Goal: Task Accomplishment & Management: Use online tool/utility

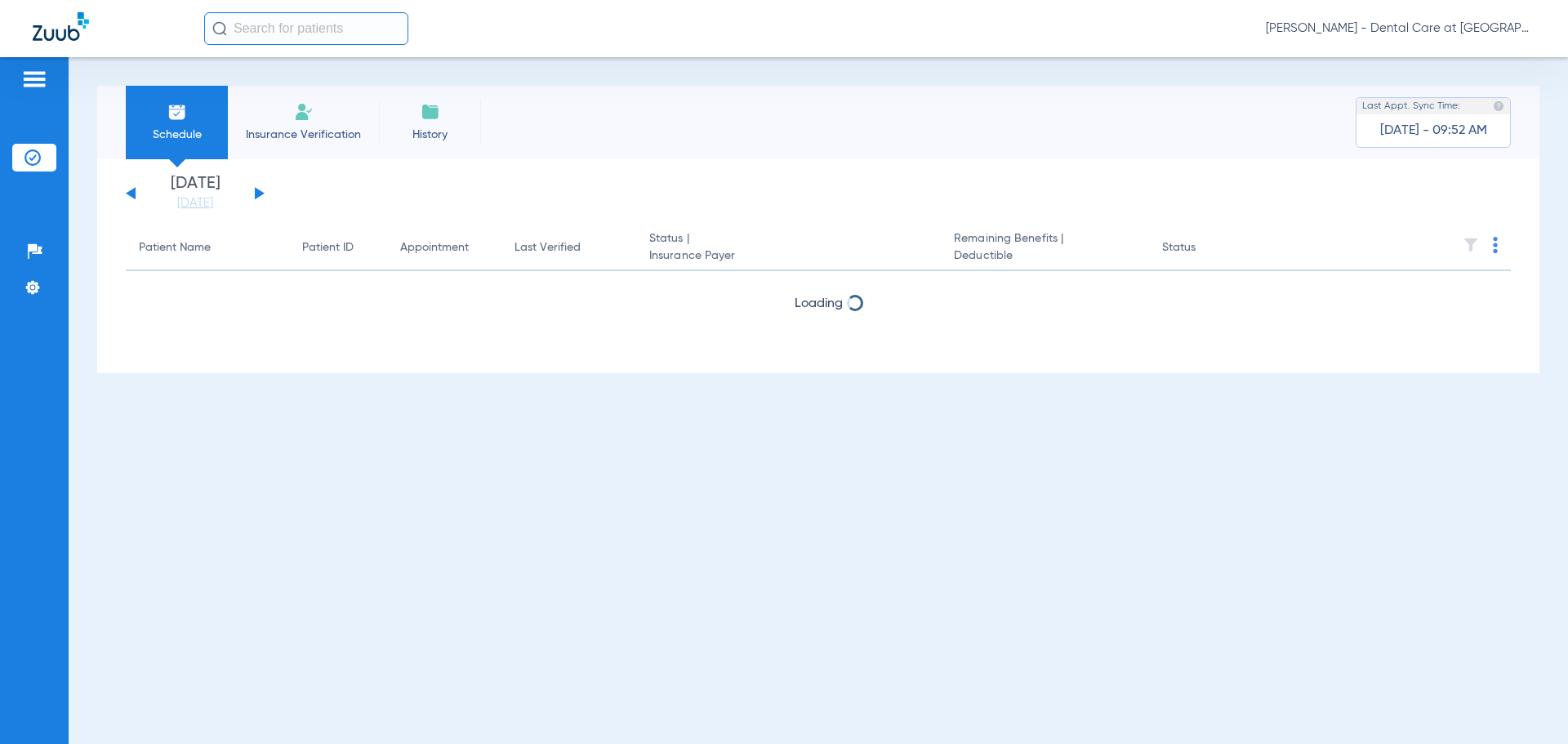
click at [286, 121] on li "Insurance Verification" at bounding box center [303, 122] width 151 height 74
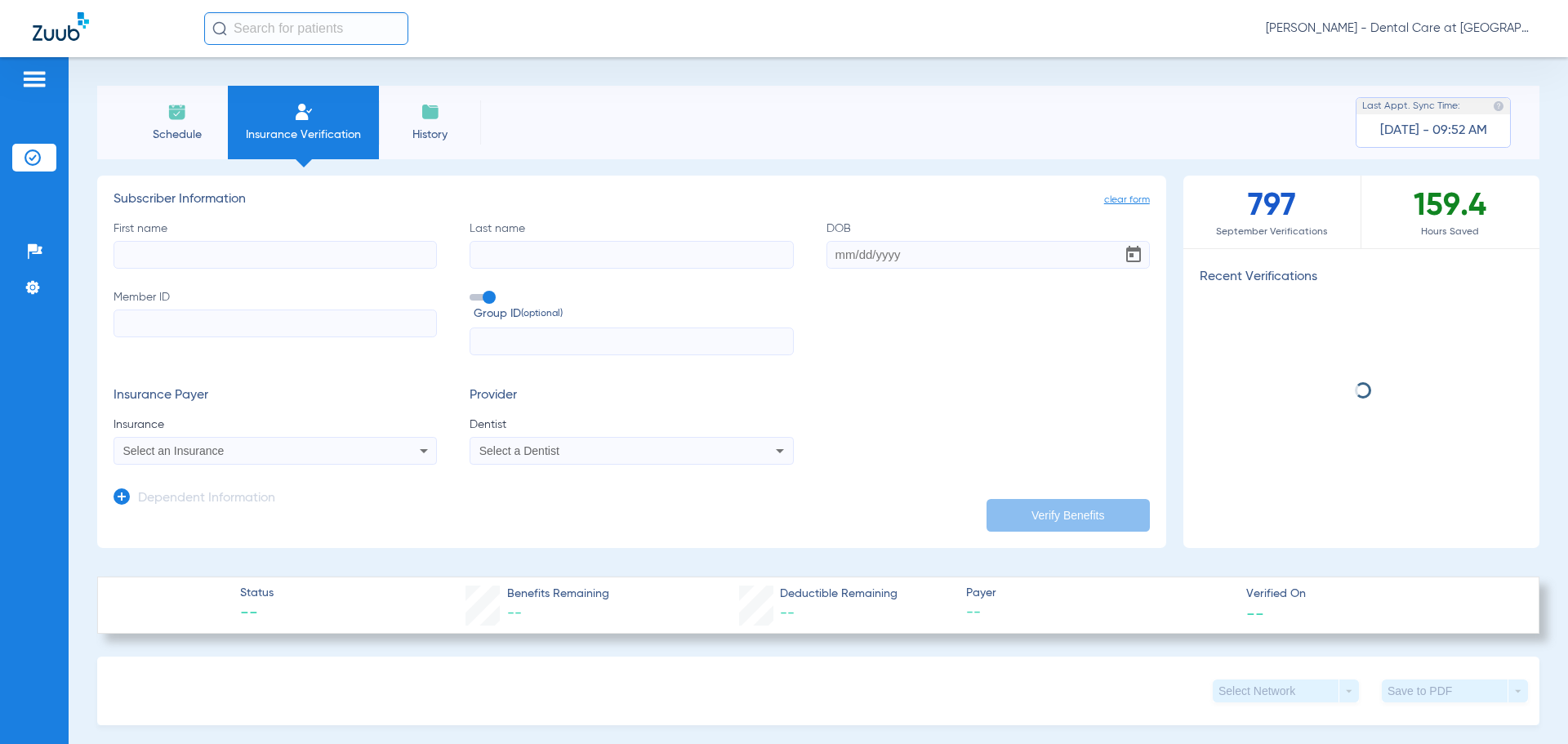
click at [312, 249] on input "First name" at bounding box center [276, 255] width 323 height 28
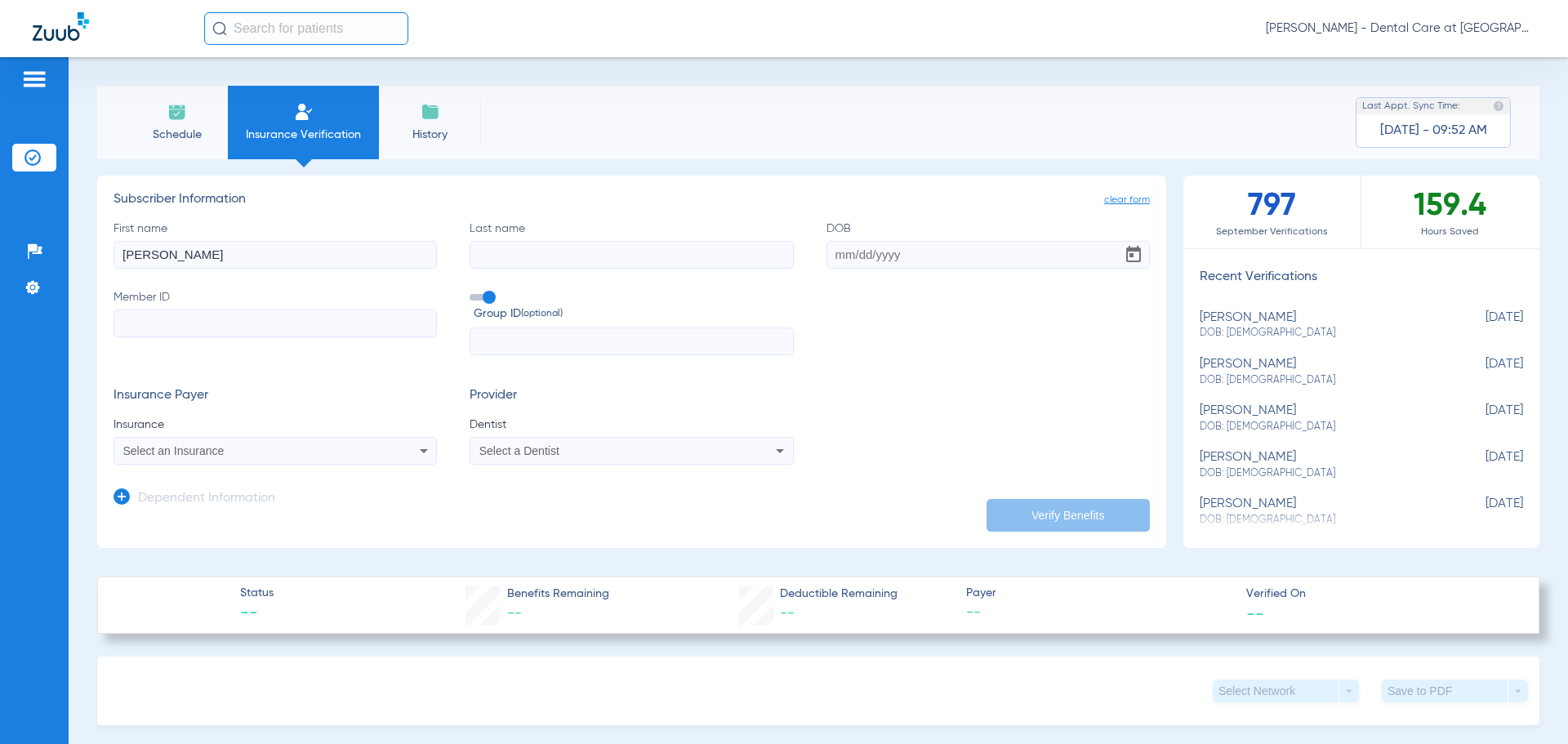
type input "[PERSON_NAME]"
type input "Antenan"
type input "[DATE]"
click at [309, 328] on input "Member ID" at bounding box center [276, 323] width 323 height 28
type input "B7Q805W12407"
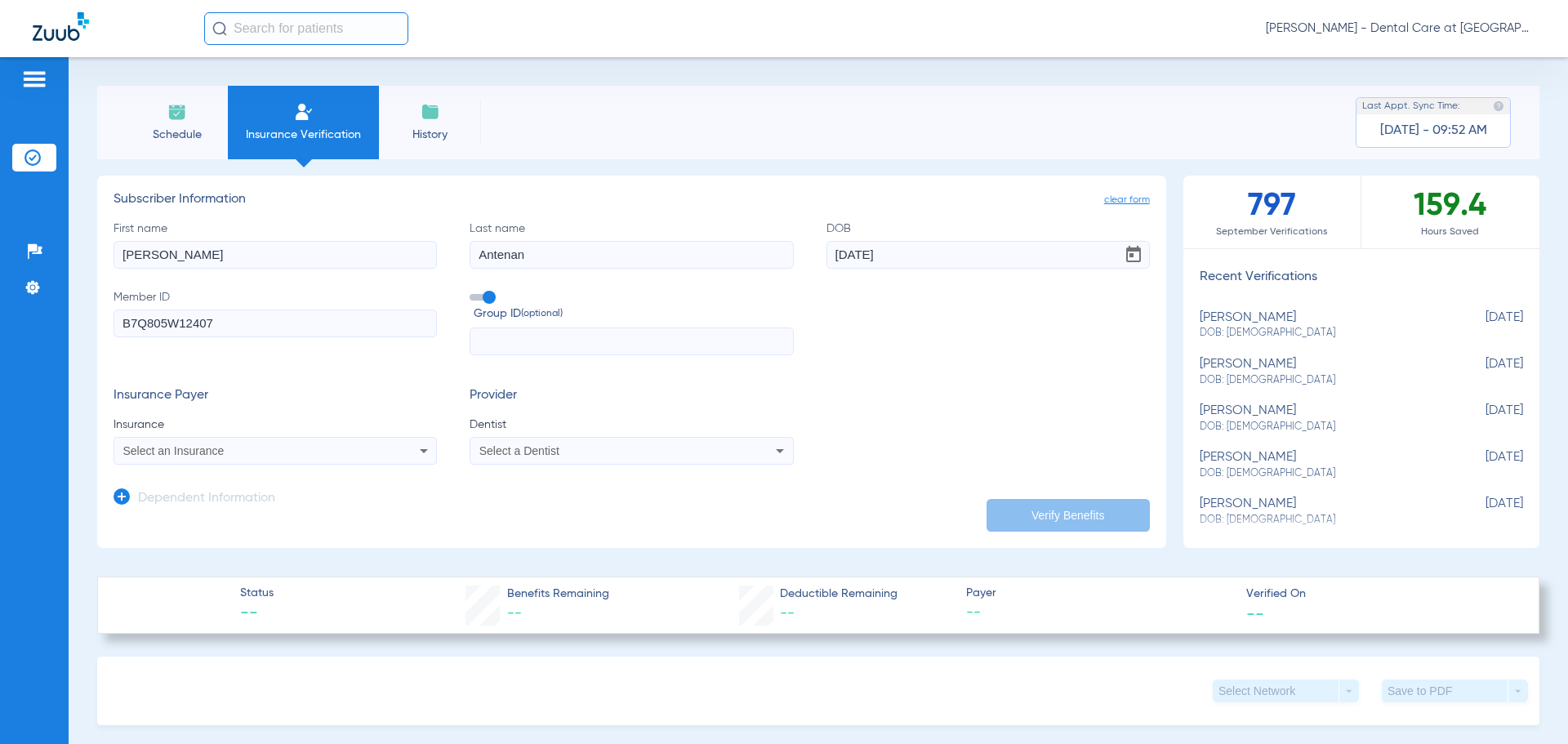
click at [564, 339] on input "text" at bounding box center [632, 341] width 323 height 28
click at [312, 457] on div "Select an Insurance" at bounding box center [276, 451] width 322 height 19
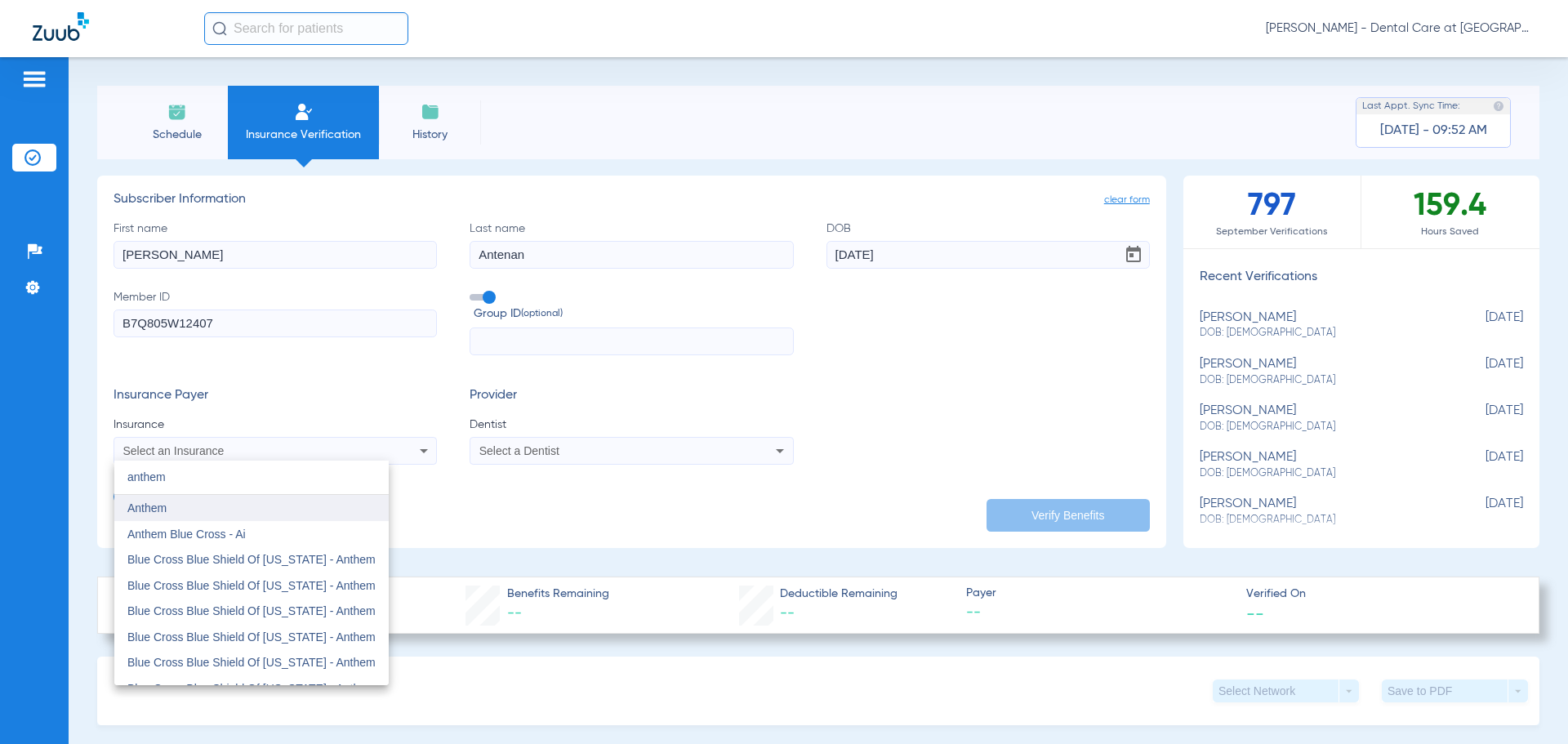
type input "anthem"
click at [282, 501] on mat-option "Anthem" at bounding box center [252, 508] width 275 height 26
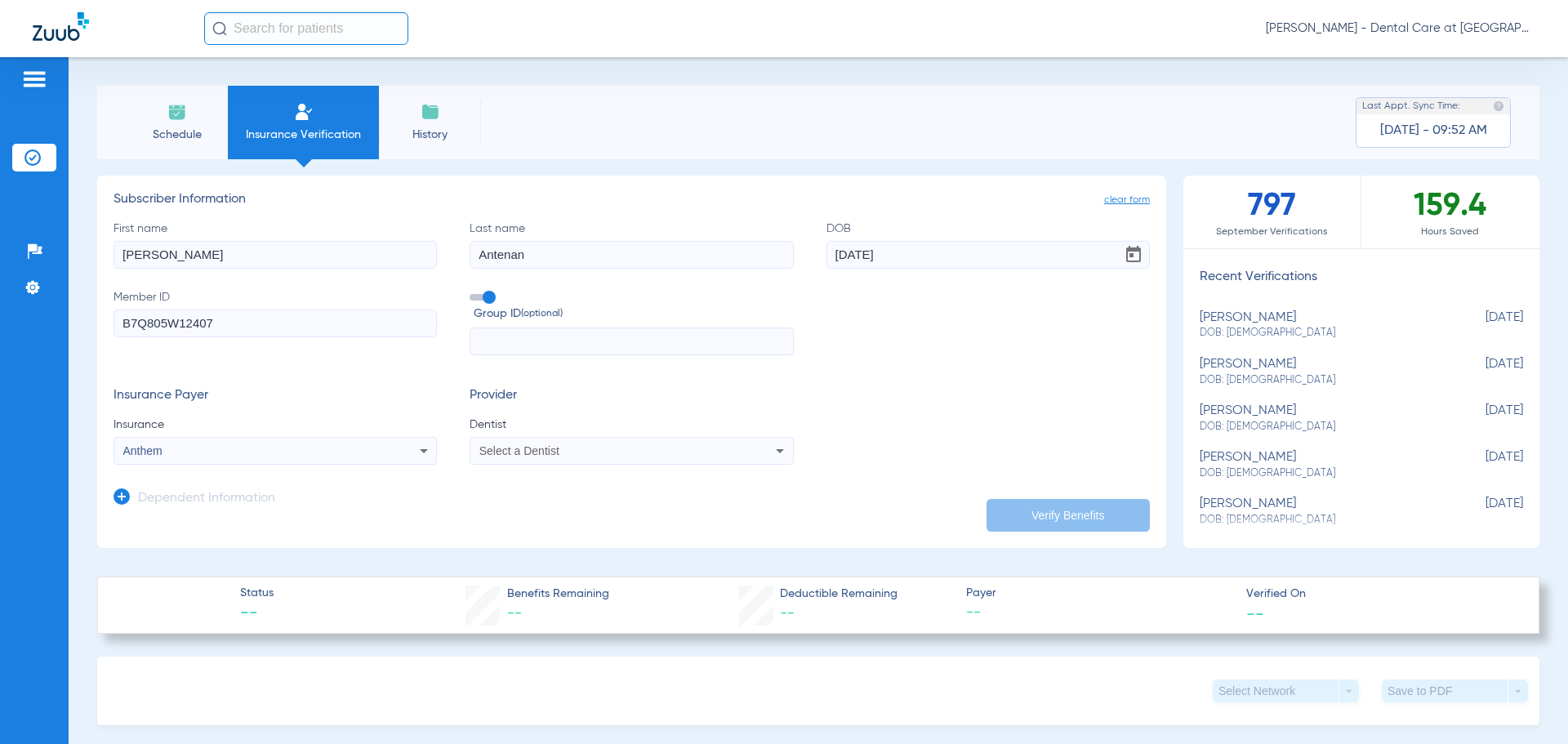
click at [515, 450] on span "Select a Dentist" at bounding box center [519, 451] width 80 height 13
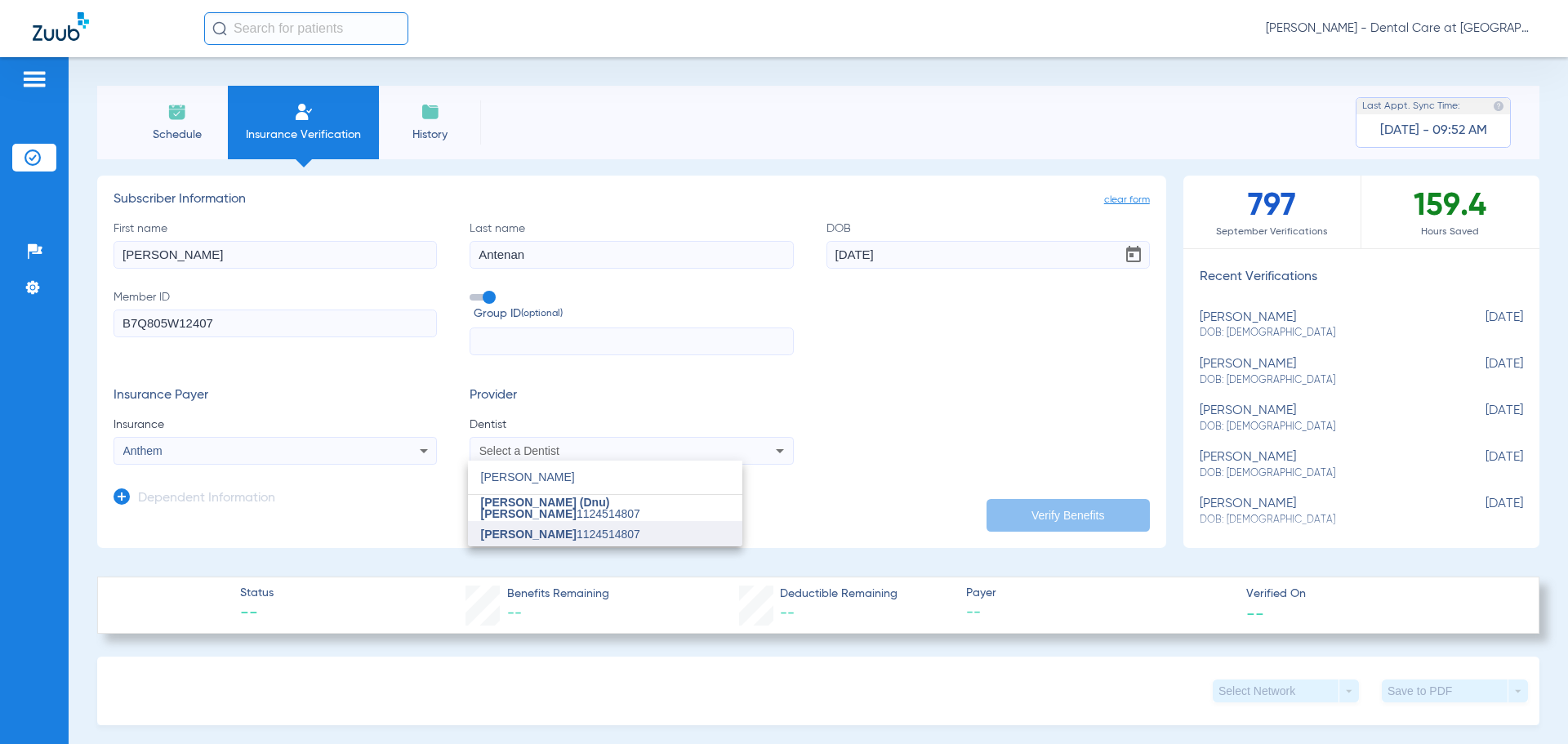
type input "[PERSON_NAME]"
click at [549, 530] on span "[PERSON_NAME]" at bounding box center [529, 535] width 95 height 13
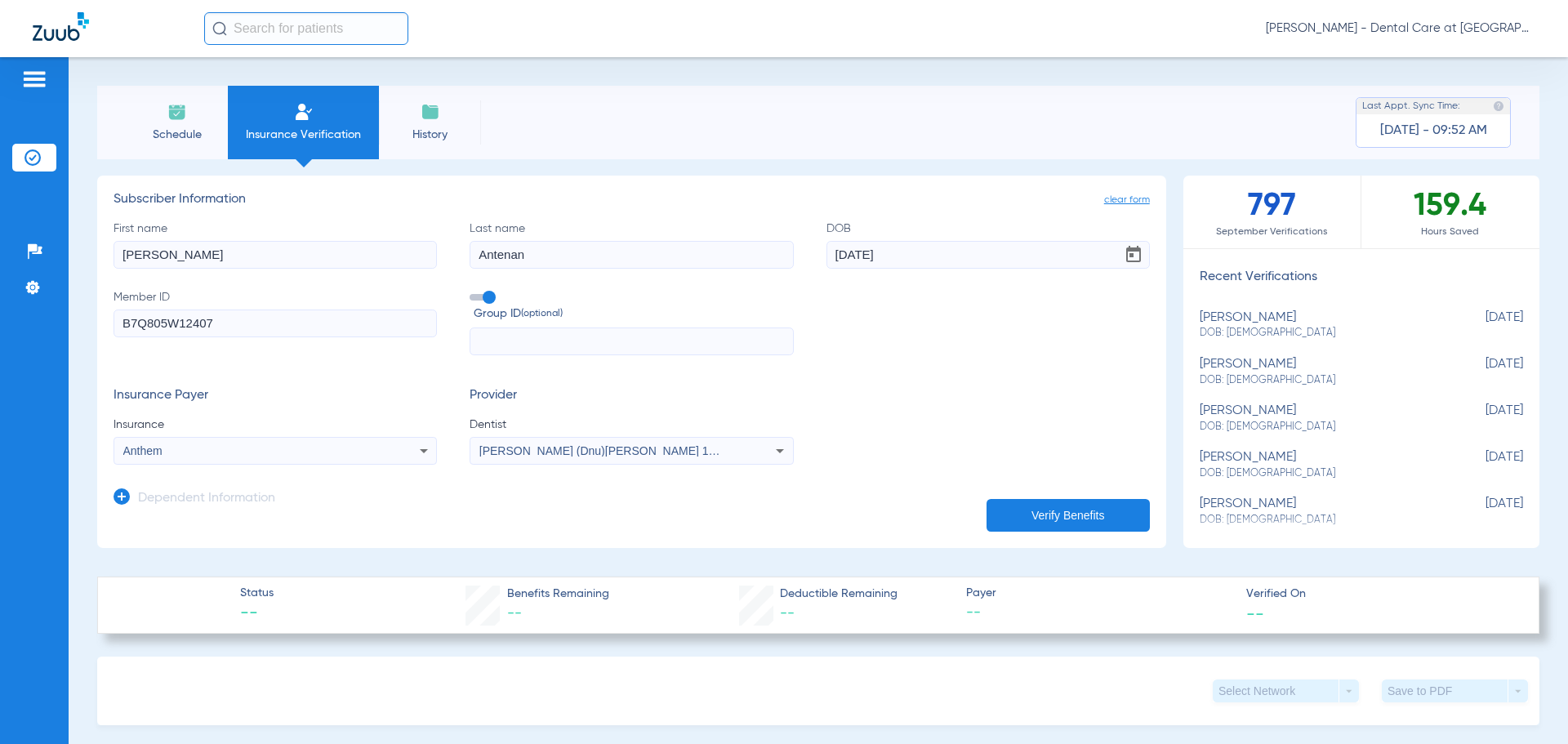
click at [1015, 511] on button "Verify Benefits" at bounding box center [1068, 515] width 163 height 33
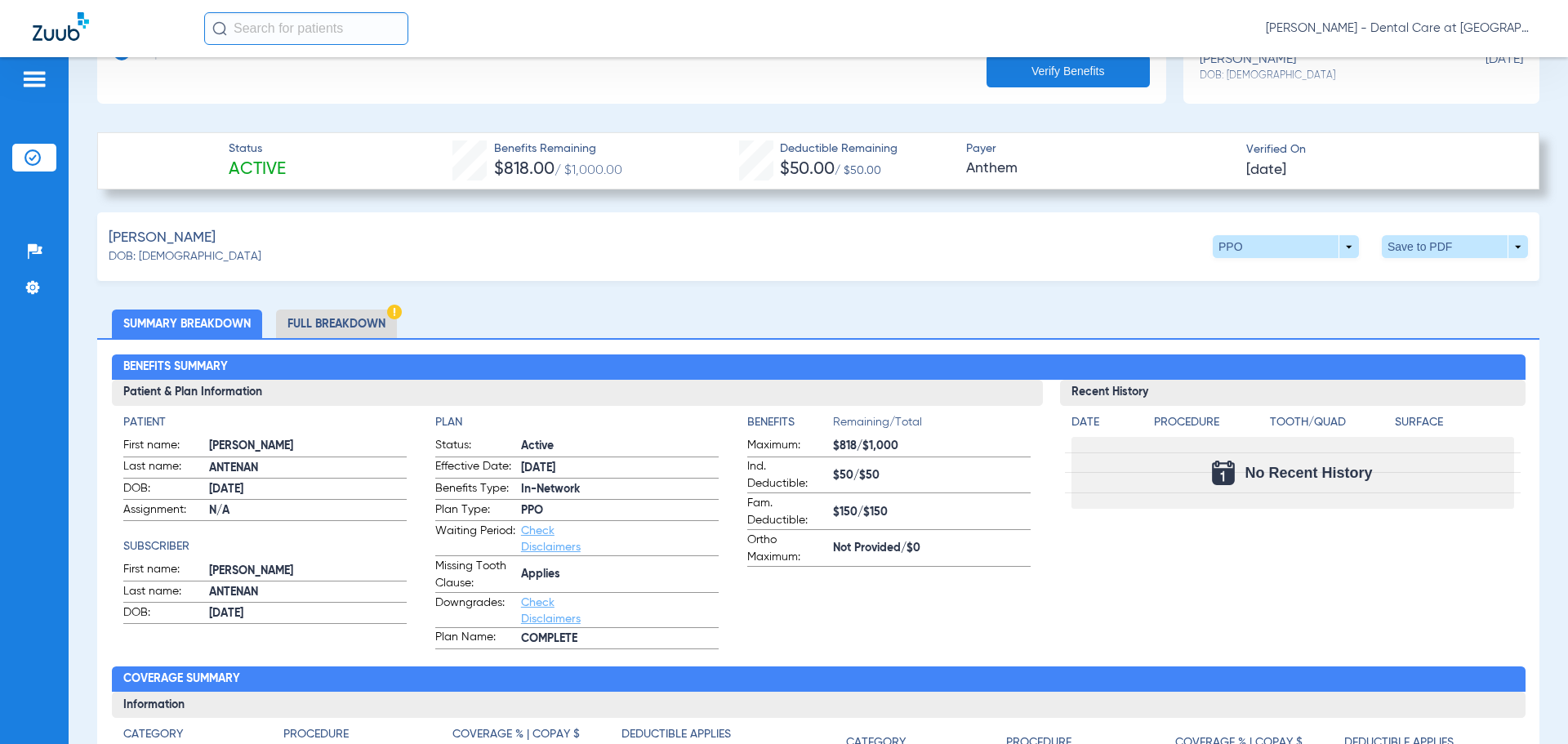
scroll to position [490, 0]
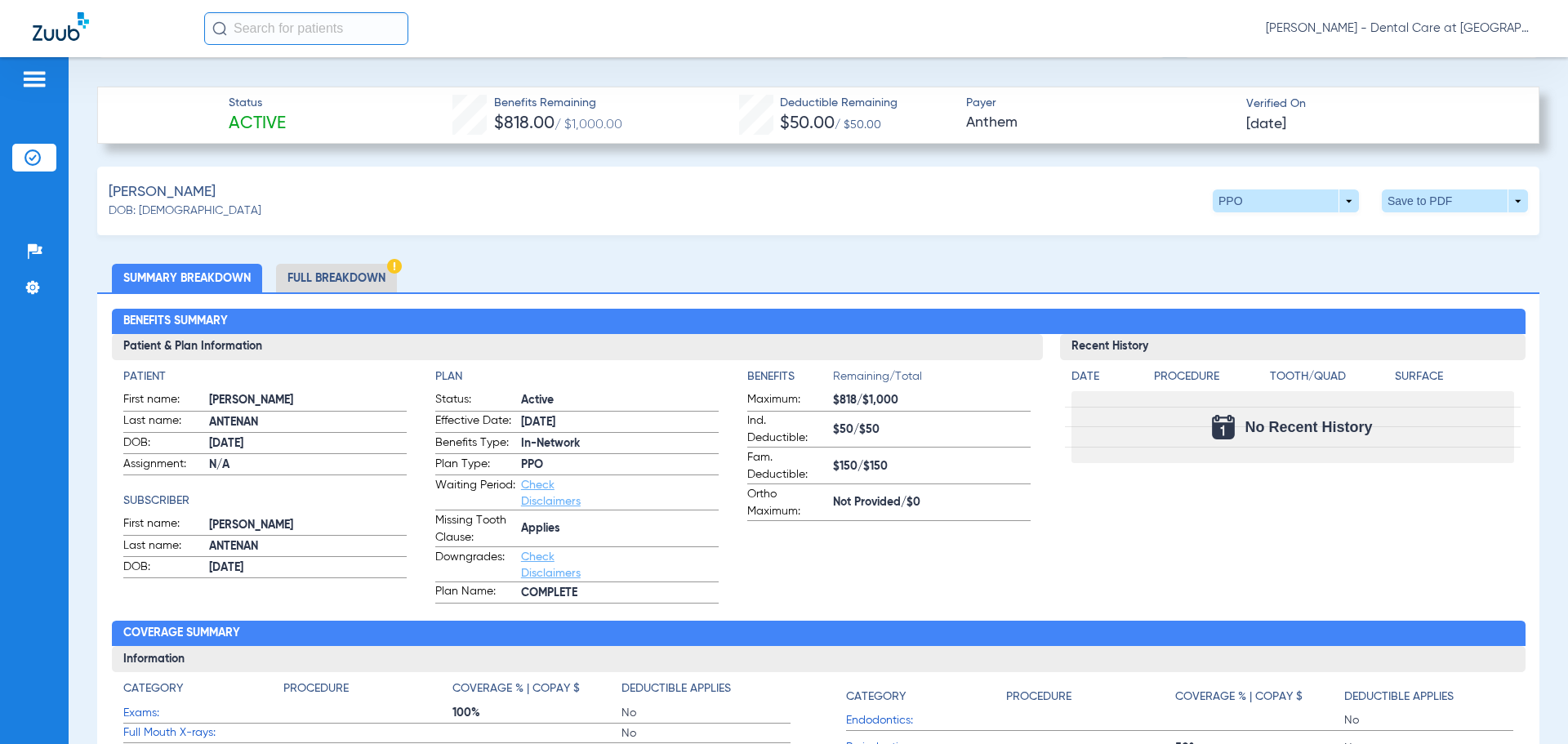
click at [323, 271] on li "Full Breakdown" at bounding box center [337, 278] width 121 height 28
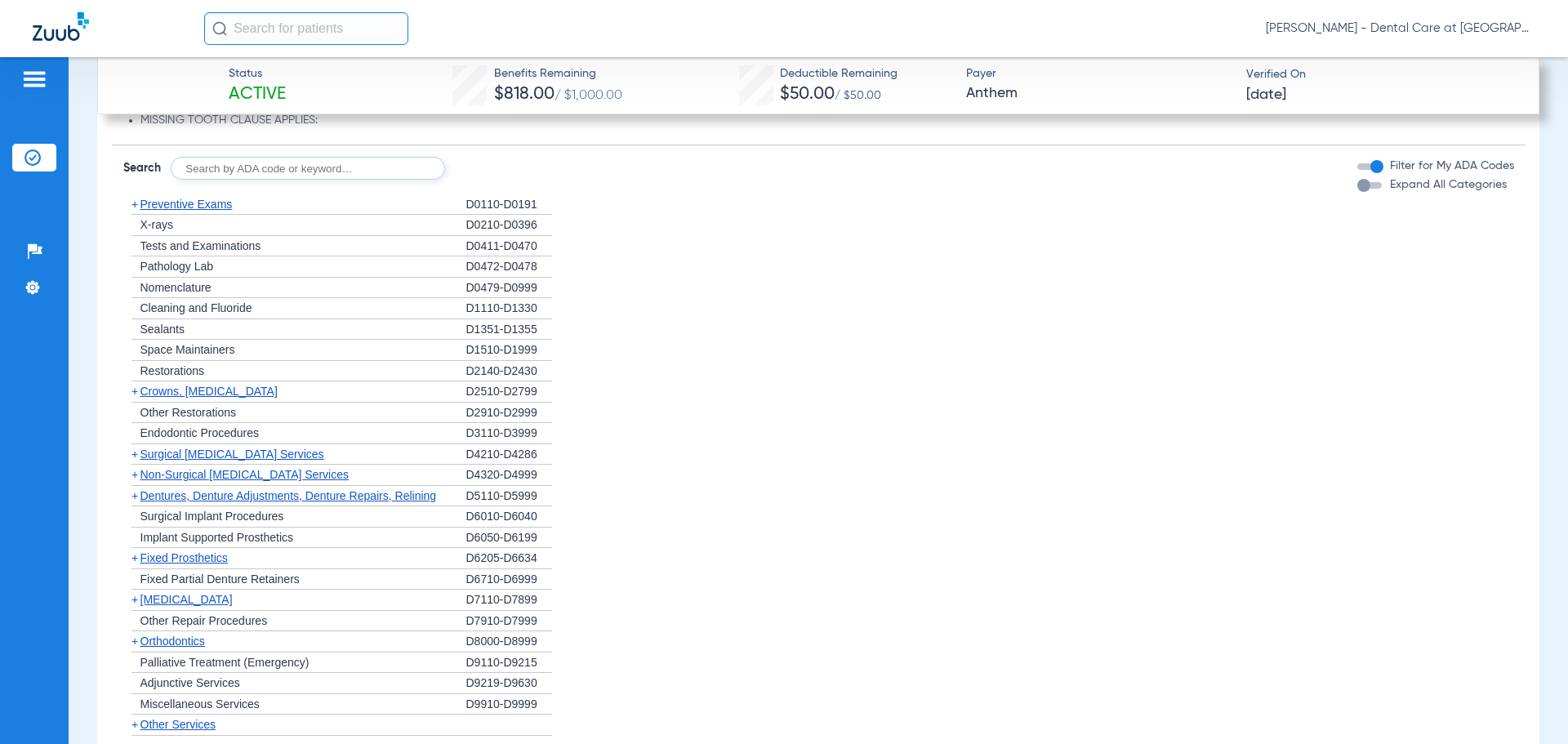
scroll to position [1545, 0]
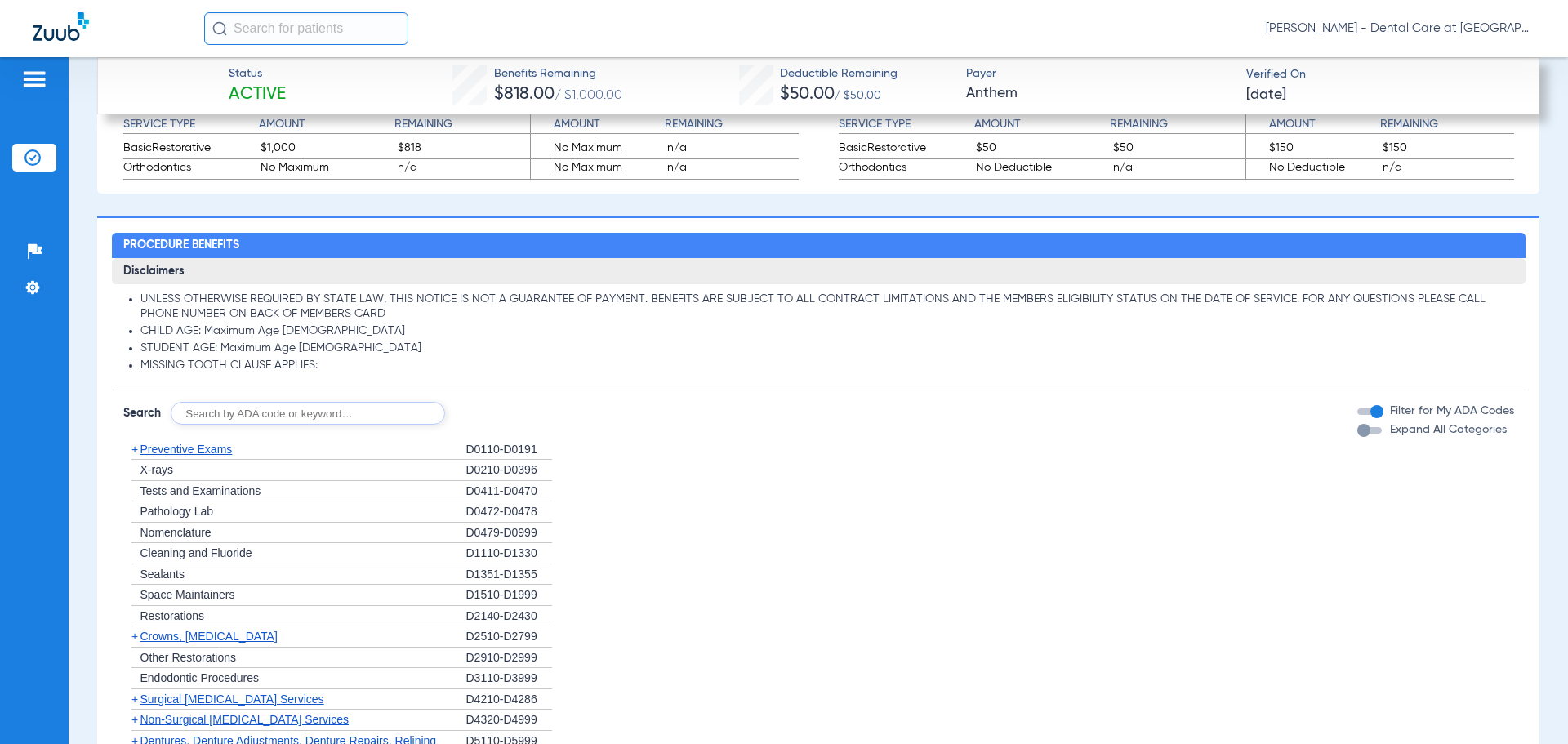
click at [1370, 431] on button "Expand All Categories" at bounding box center [1372, 431] width 29 height 7
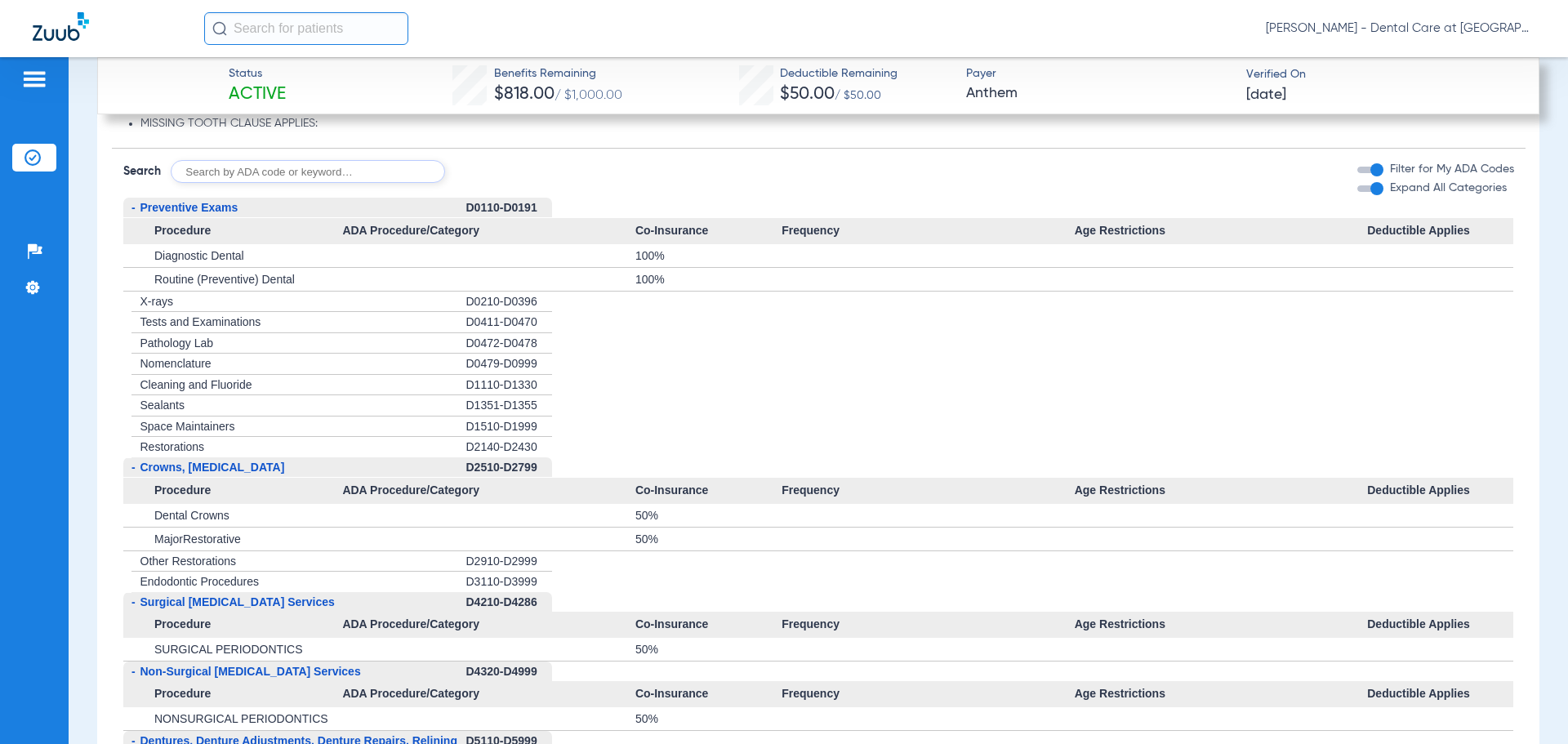
scroll to position [1790, 0]
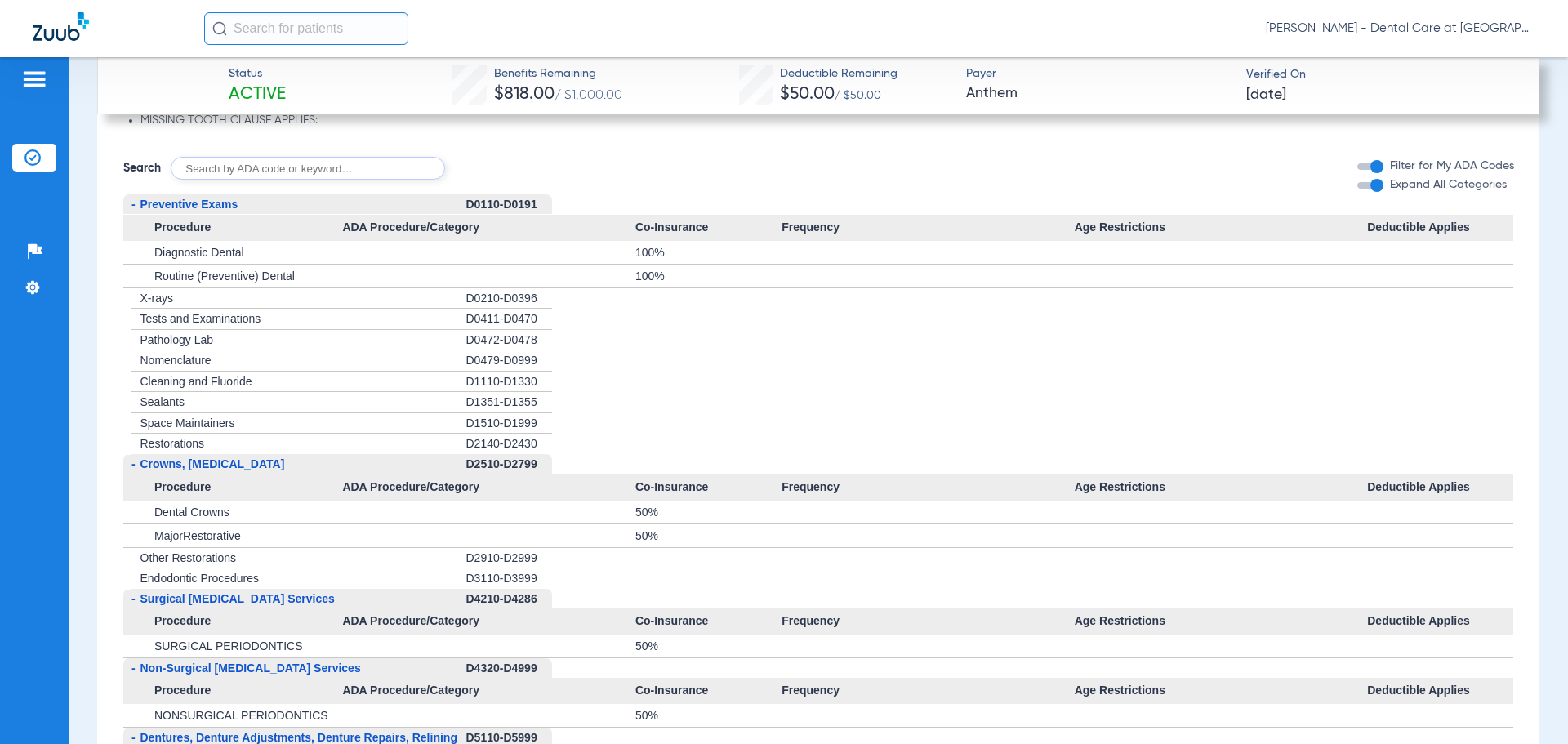
click at [179, 447] on span "Restorations" at bounding box center [173, 444] width 64 height 13
click at [266, 156] on form "Search Filter for My ADA Codes Expand All Categories" at bounding box center [819, 163] width 1414 height 34
click at [268, 178] on input "text" at bounding box center [308, 168] width 275 height 23
type input "D2392"
click at [517, 173] on button "Search" at bounding box center [506, 168] width 64 height 23
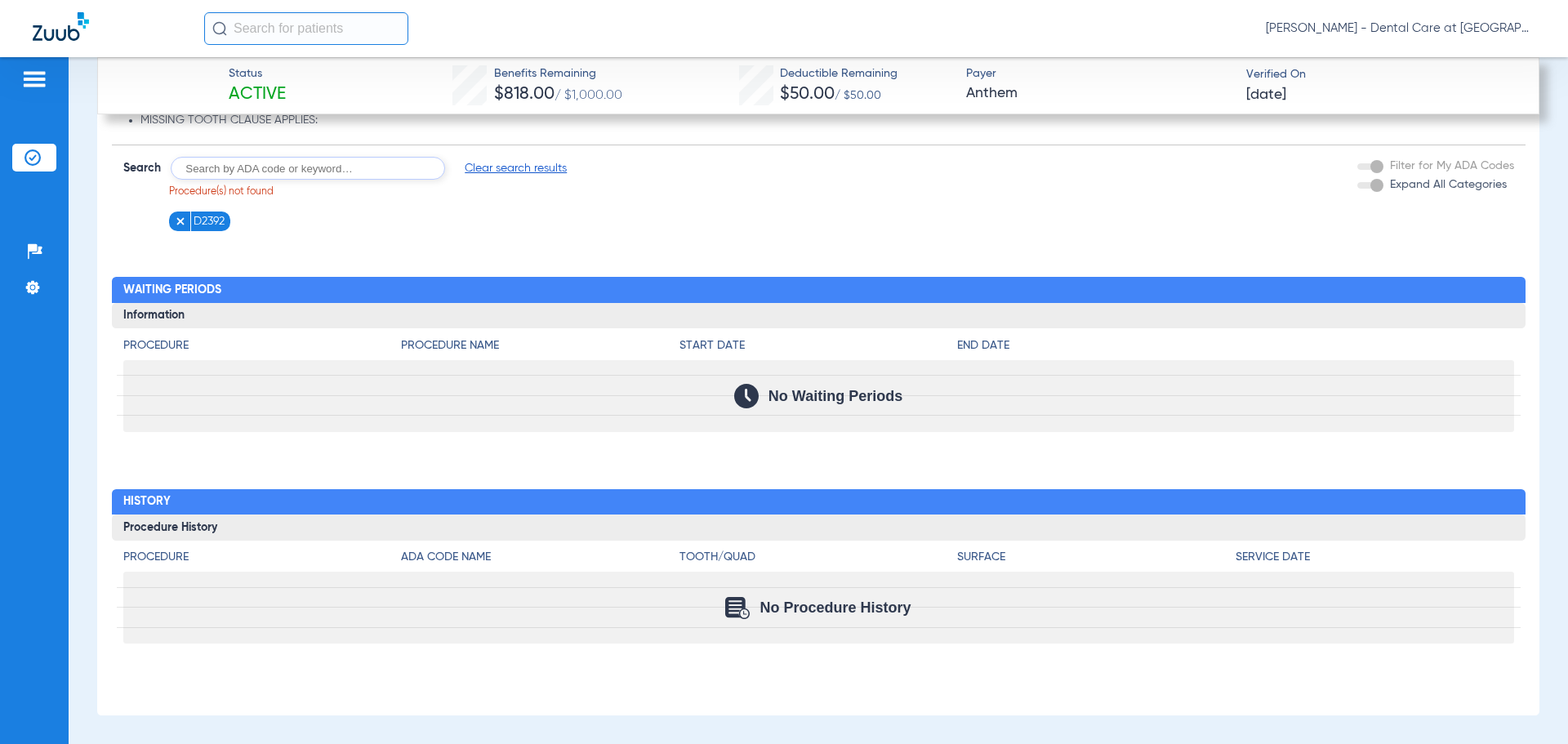
click at [172, 221] on li "D2392" at bounding box center [200, 222] width 62 height 20
click at [492, 169] on span "Clear search results" at bounding box center [516, 168] width 102 height 17
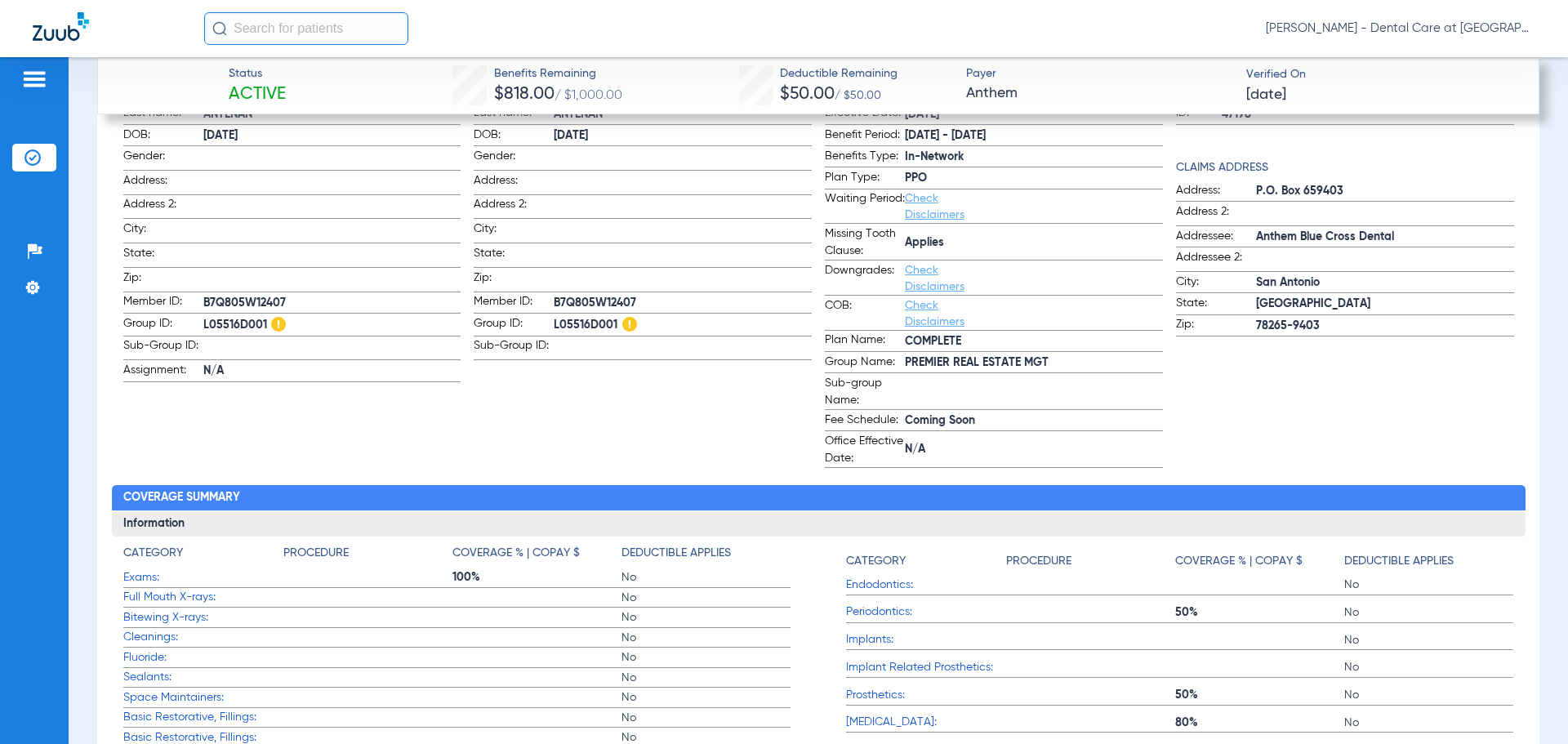
scroll to position [761, 0]
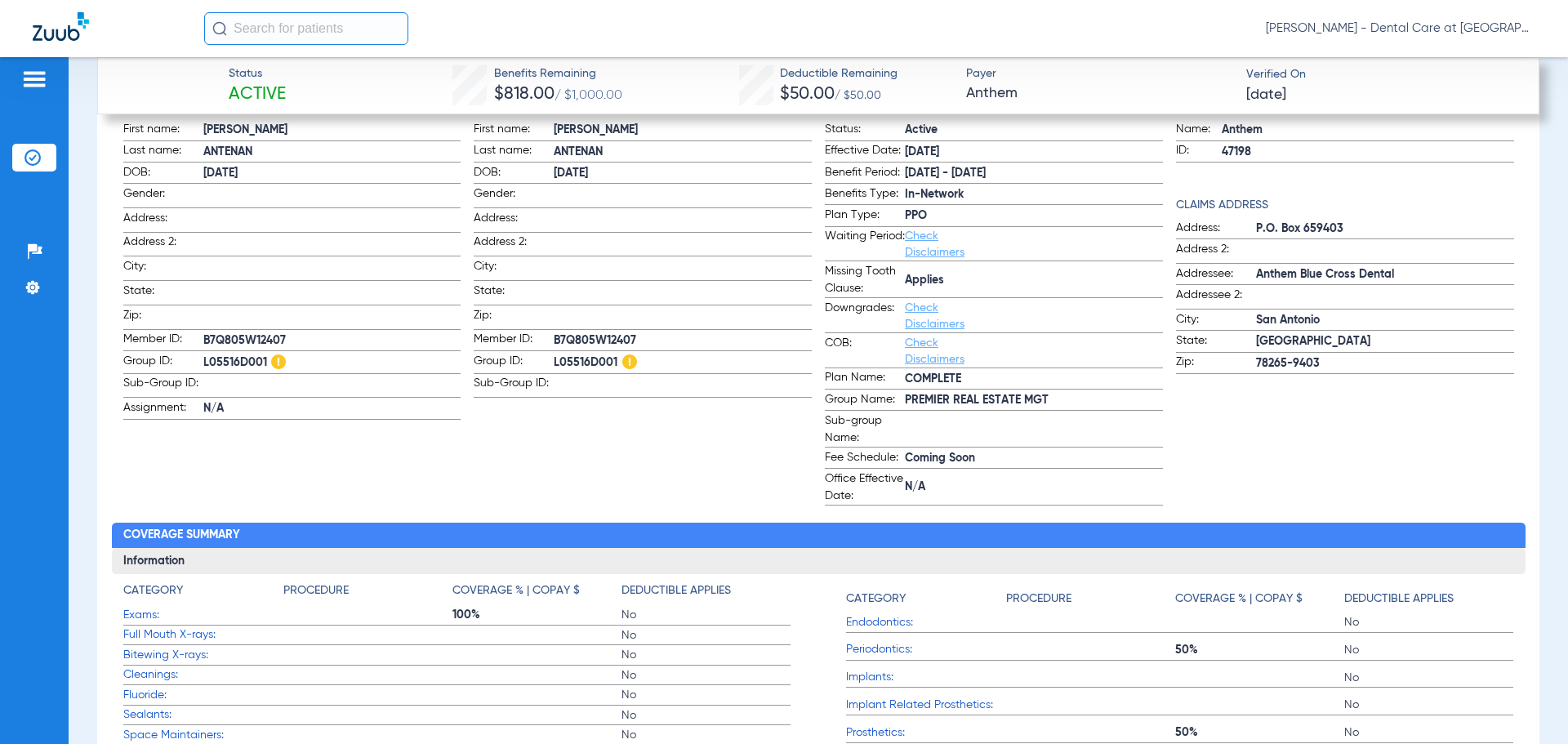
click at [926, 314] on span "Check Disclaimers" at bounding box center [945, 316] width 80 height 33
click at [923, 316] on span "Check Disclaimers" at bounding box center [945, 316] width 80 height 33
click at [917, 322] on link "Check Disclaimers" at bounding box center [934, 316] width 59 height 28
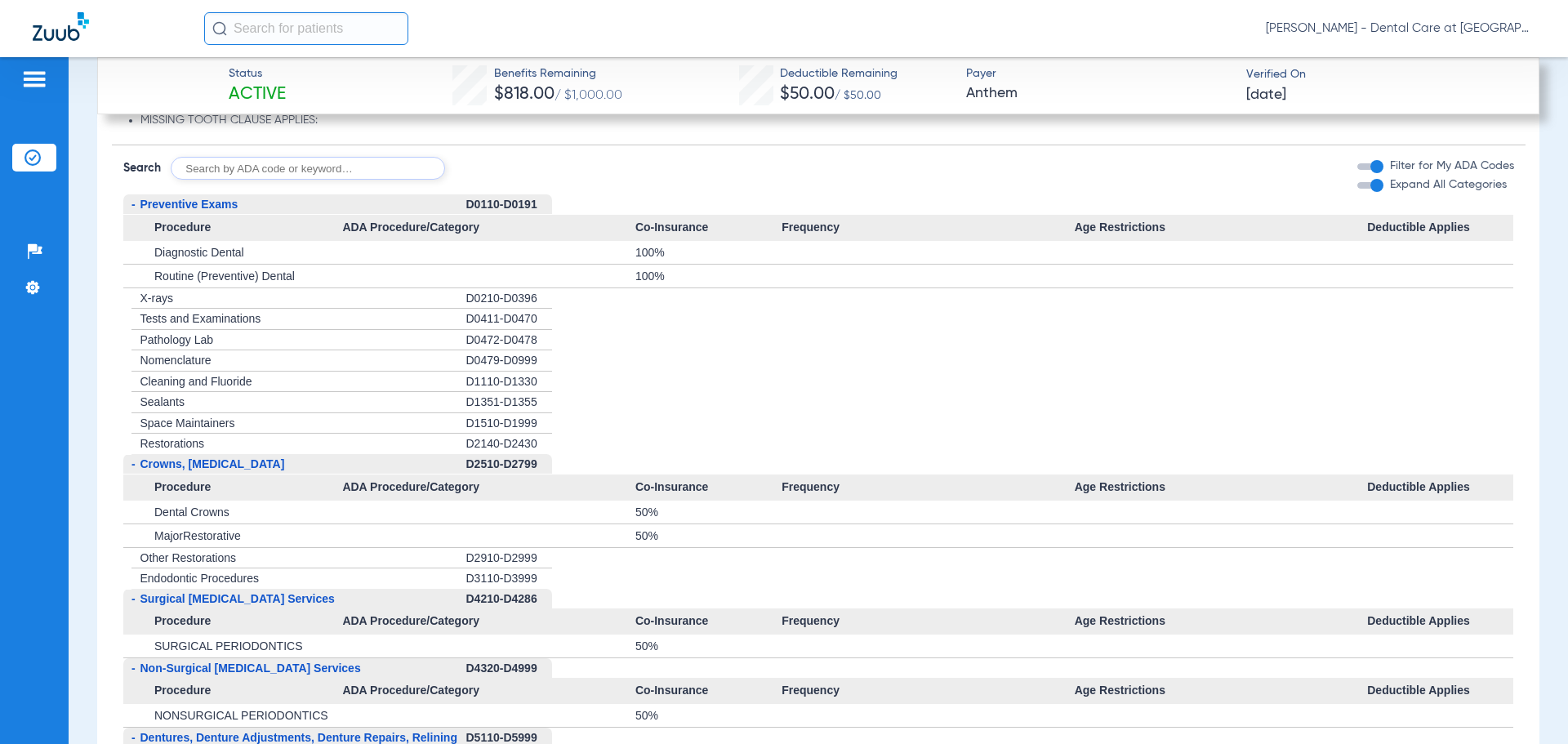
scroll to position [2049, 0]
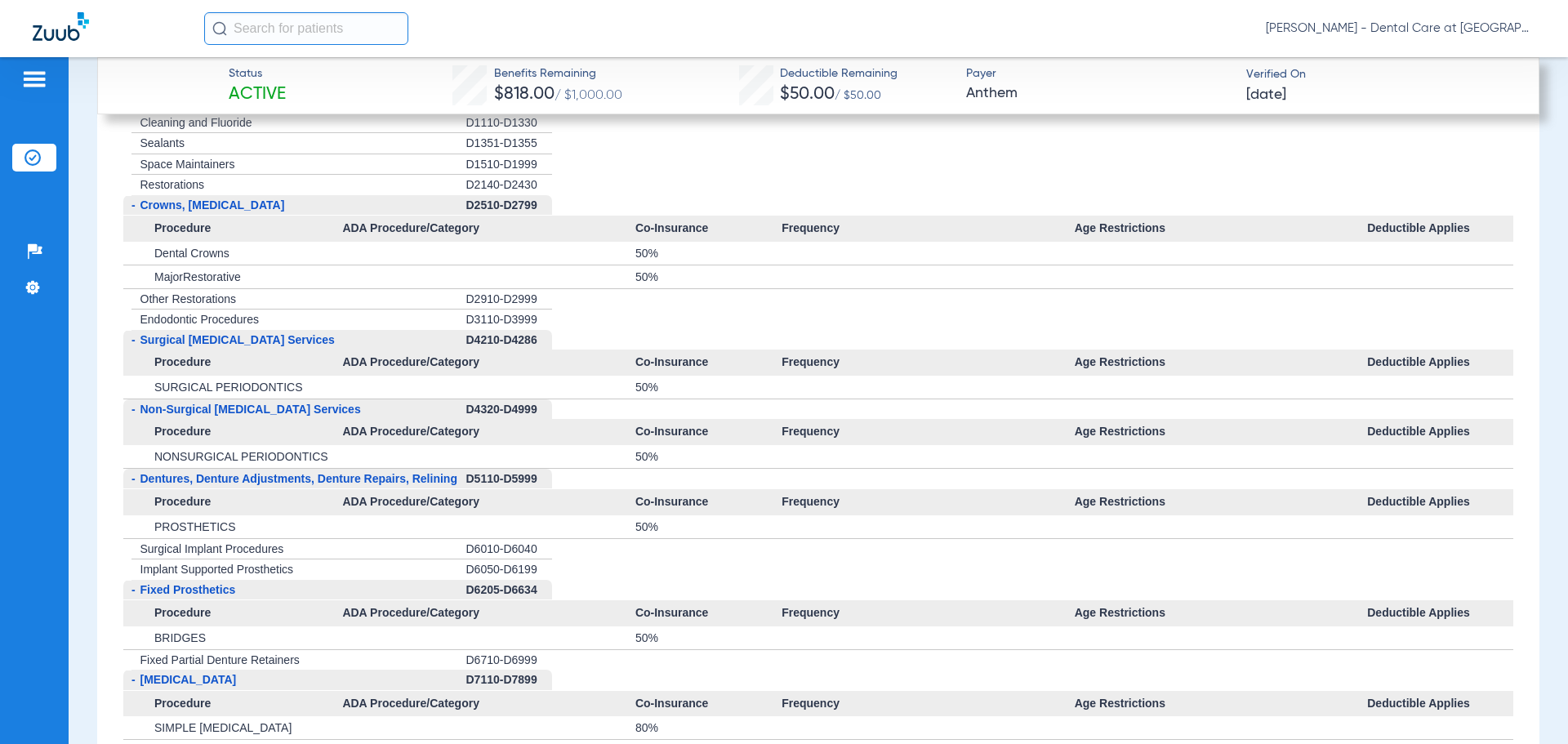
click at [250, 199] on span "Crowns, [MEDICAL_DATA]" at bounding box center [213, 205] width 145 height 13
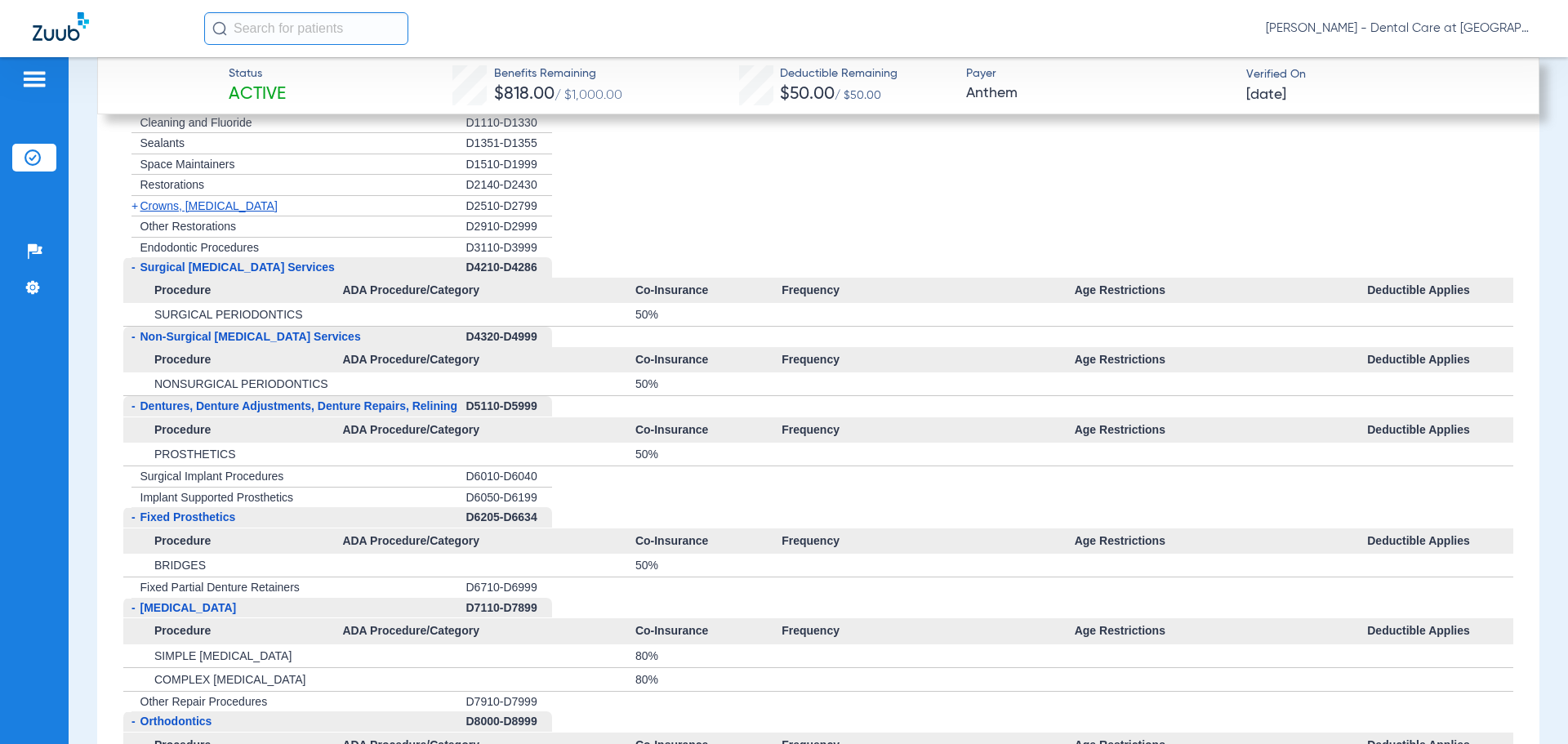
click at [226, 202] on span "Crowns, [MEDICAL_DATA]" at bounding box center [209, 206] width 137 height 13
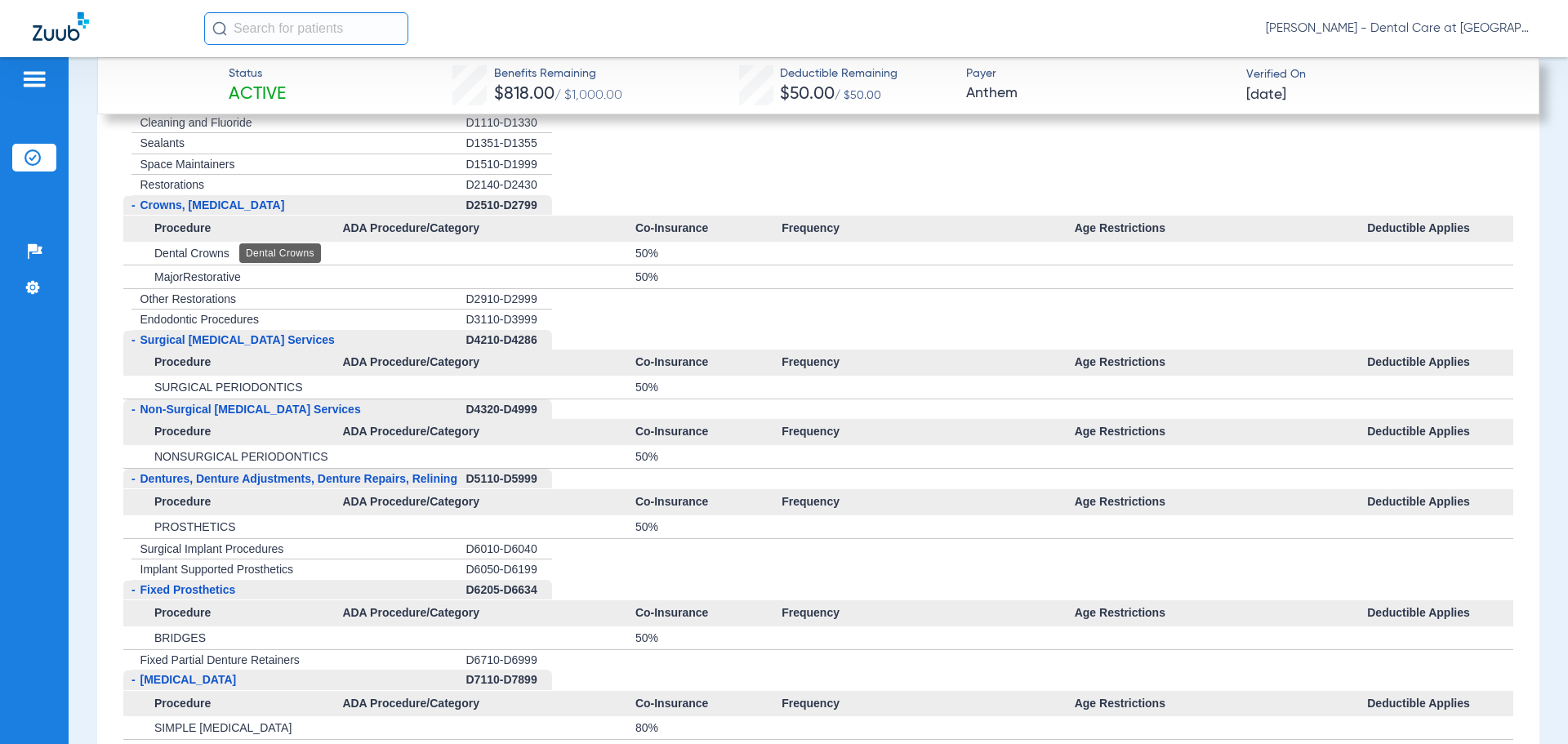
click at [240, 252] on div "Dental Crowns" at bounding box center [281, 253] width 82 height 19
click at [250, 308] on div "+ Other Restorations" at bounding box center [295, 299] width 343 height 21
click at [379, 335] on div "- Surgical [MEDICAL_DATA] Services" at bounding box center [295, 340] width 343 height 20
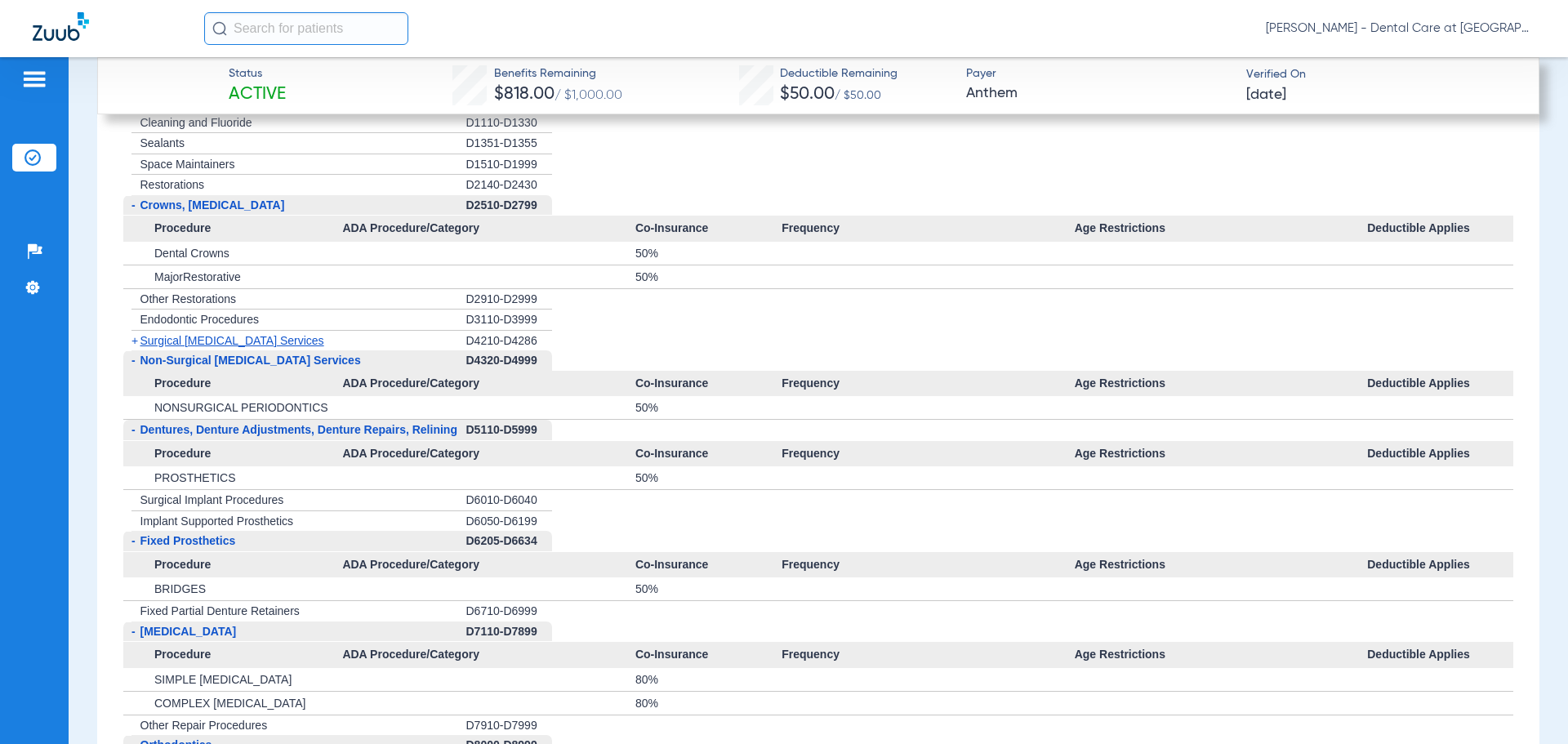
click at [372, 335] on div "+ Surgical [MEDICAL_DATA] Services" at bounding box center [295, 341] width 343 height 20
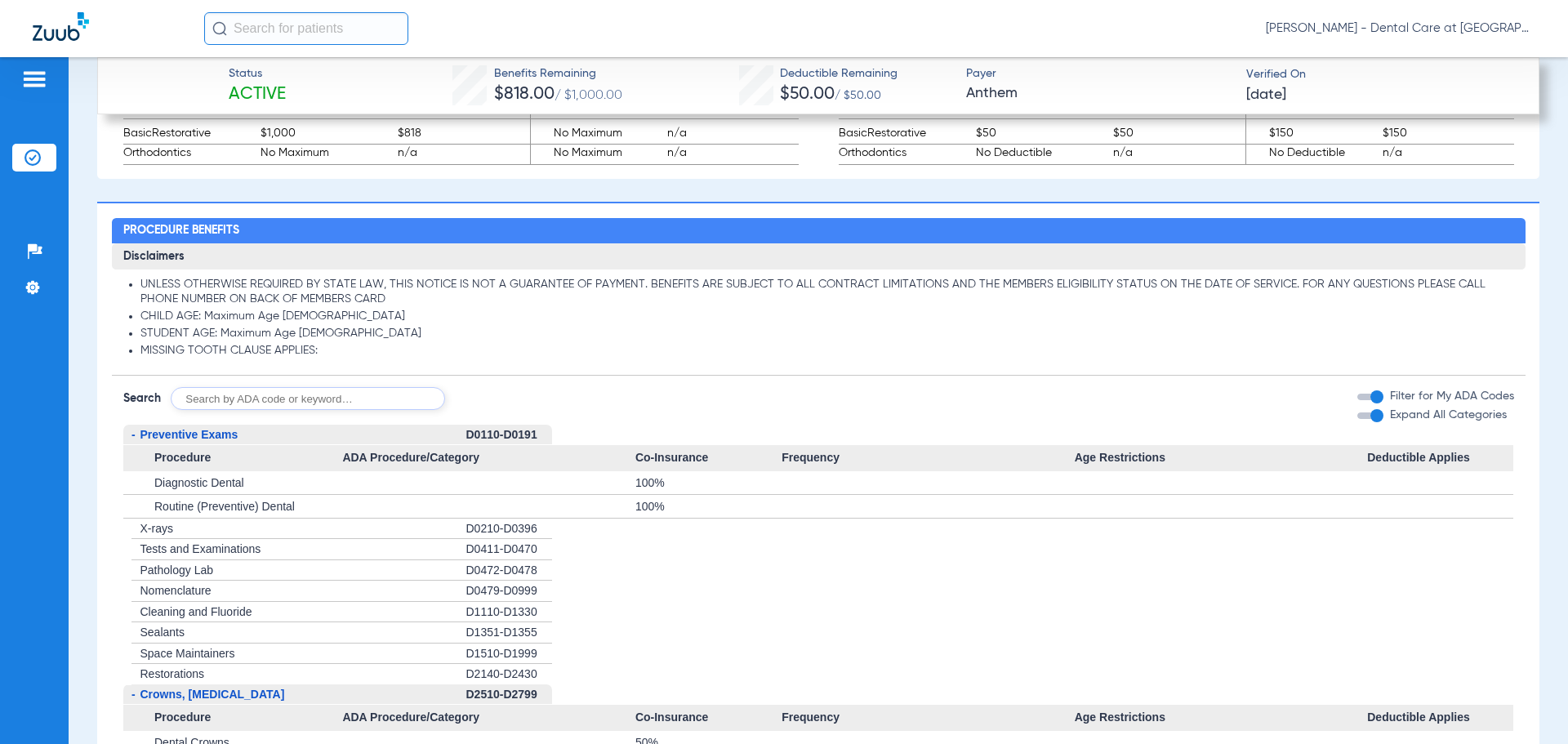
scroll to position [1332, 0]
